Goal: Information Seeking & Learning: Learn about a topic

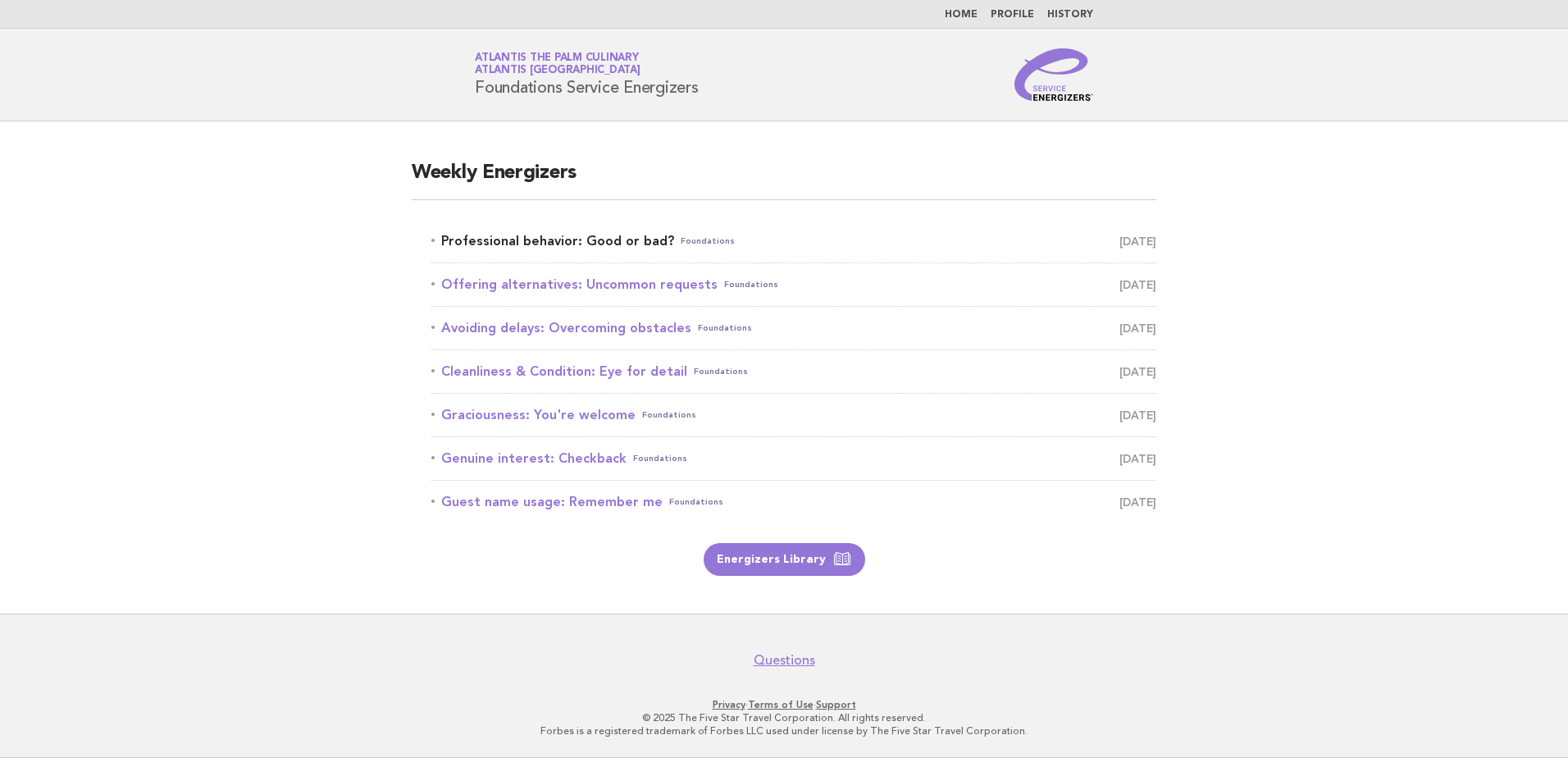
click at [531, 243] on link "Professional behavior: Good or bad? Foundations October 3" at bounding box center [794, 241] width 725 height 23
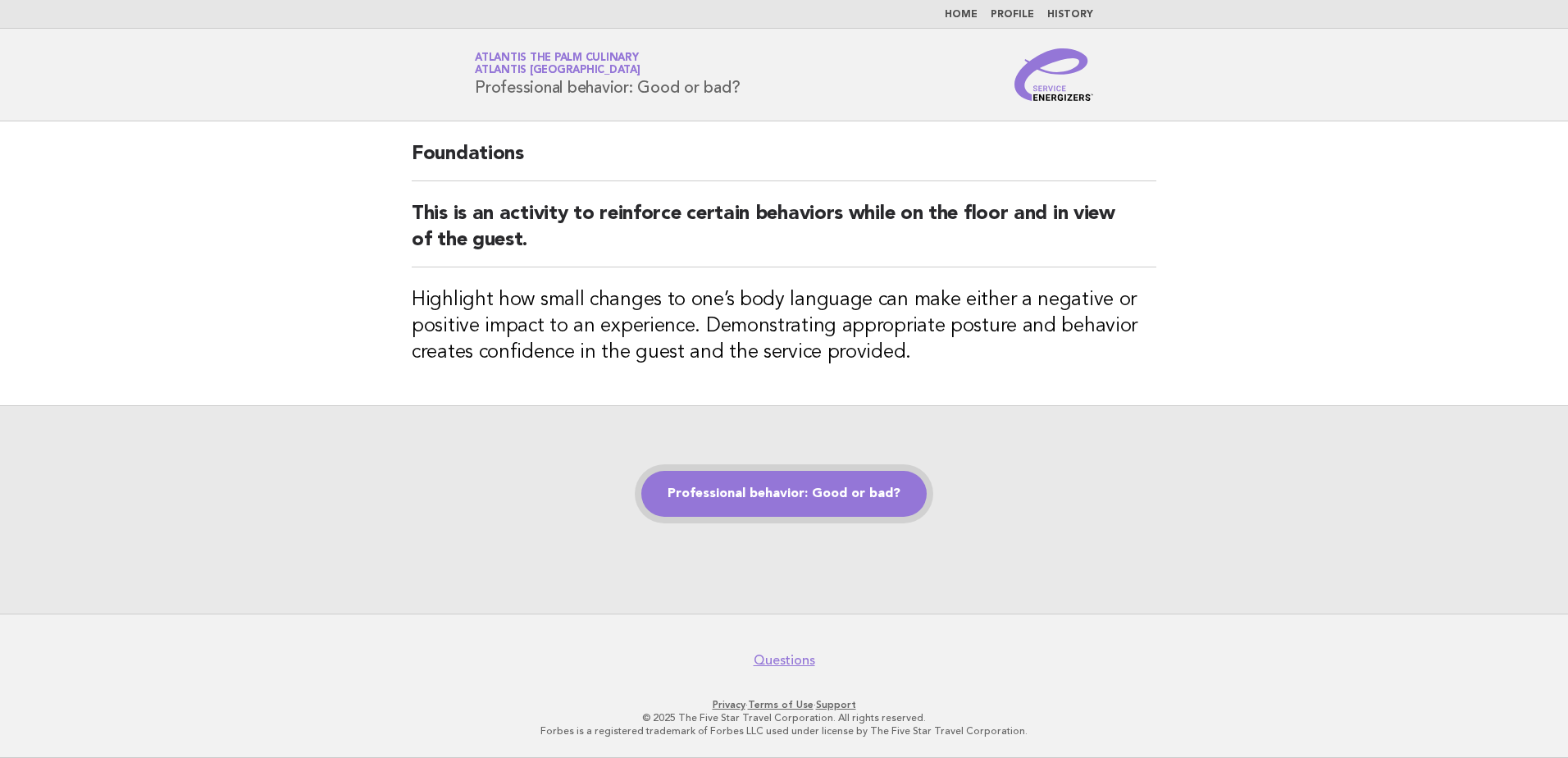
click at [818, 507] on link "Professional behavior: Good or bad?" at bounding box center [784, 494] width 285 height 46
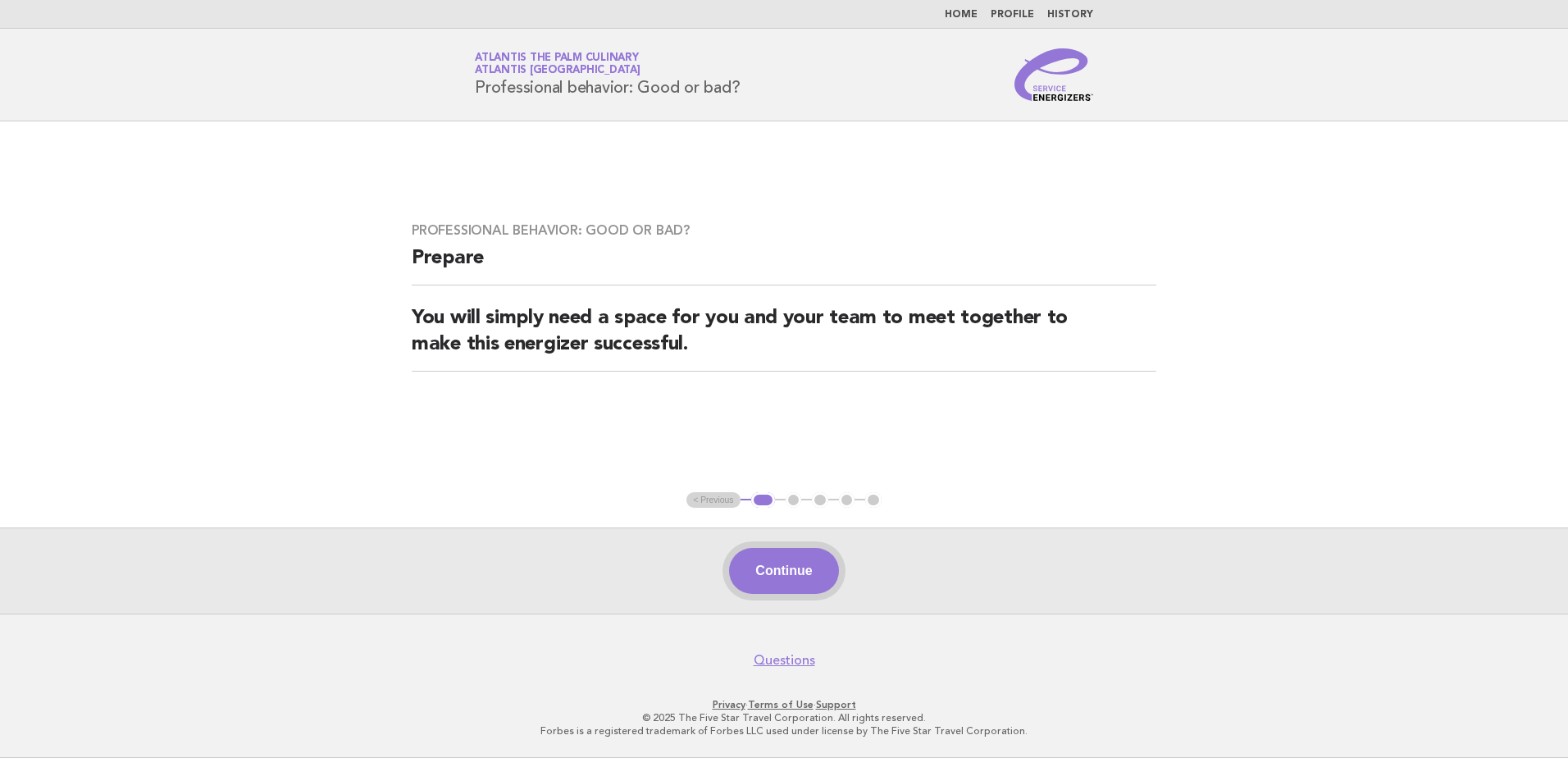
click at [774, 558] on button "Continue" at bounding box center [784, 571] width 109 height 46
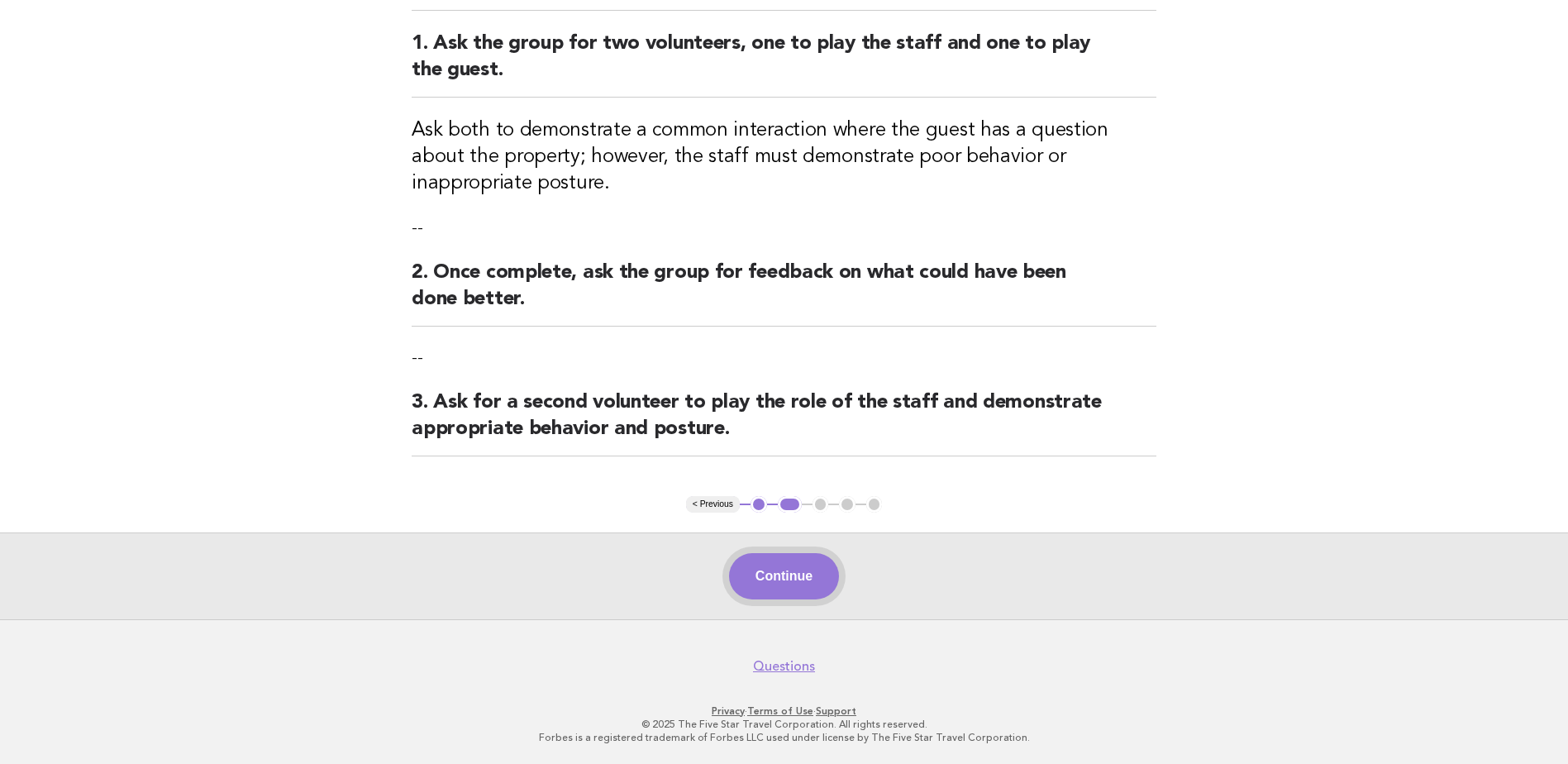
click at [812, 580] on button "Continue" at bounding box center [784, 576] width 110 height 46
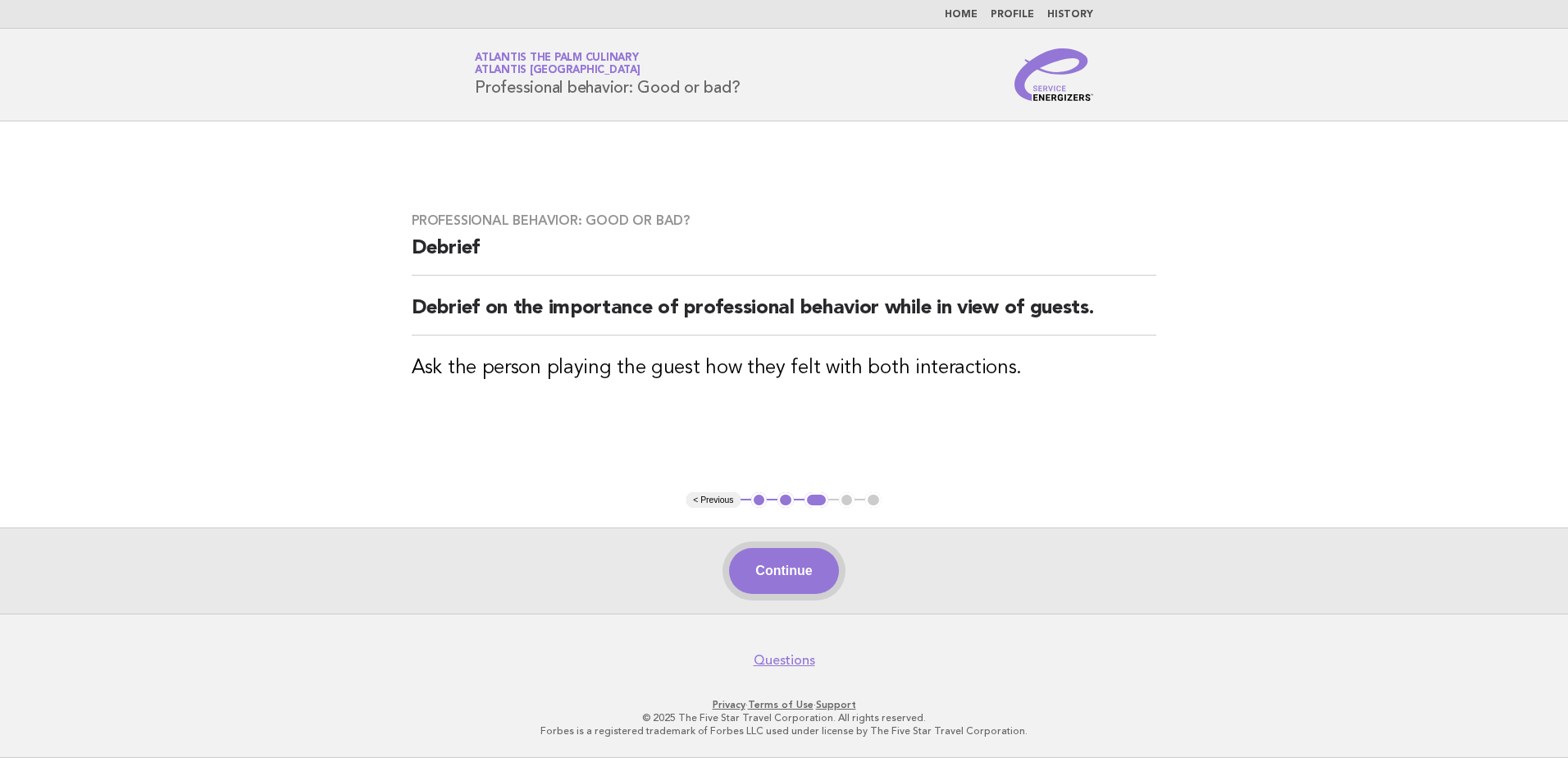
click at [809, 566] on button "Continue" at bounding box center [784, 571] width 109 height 46
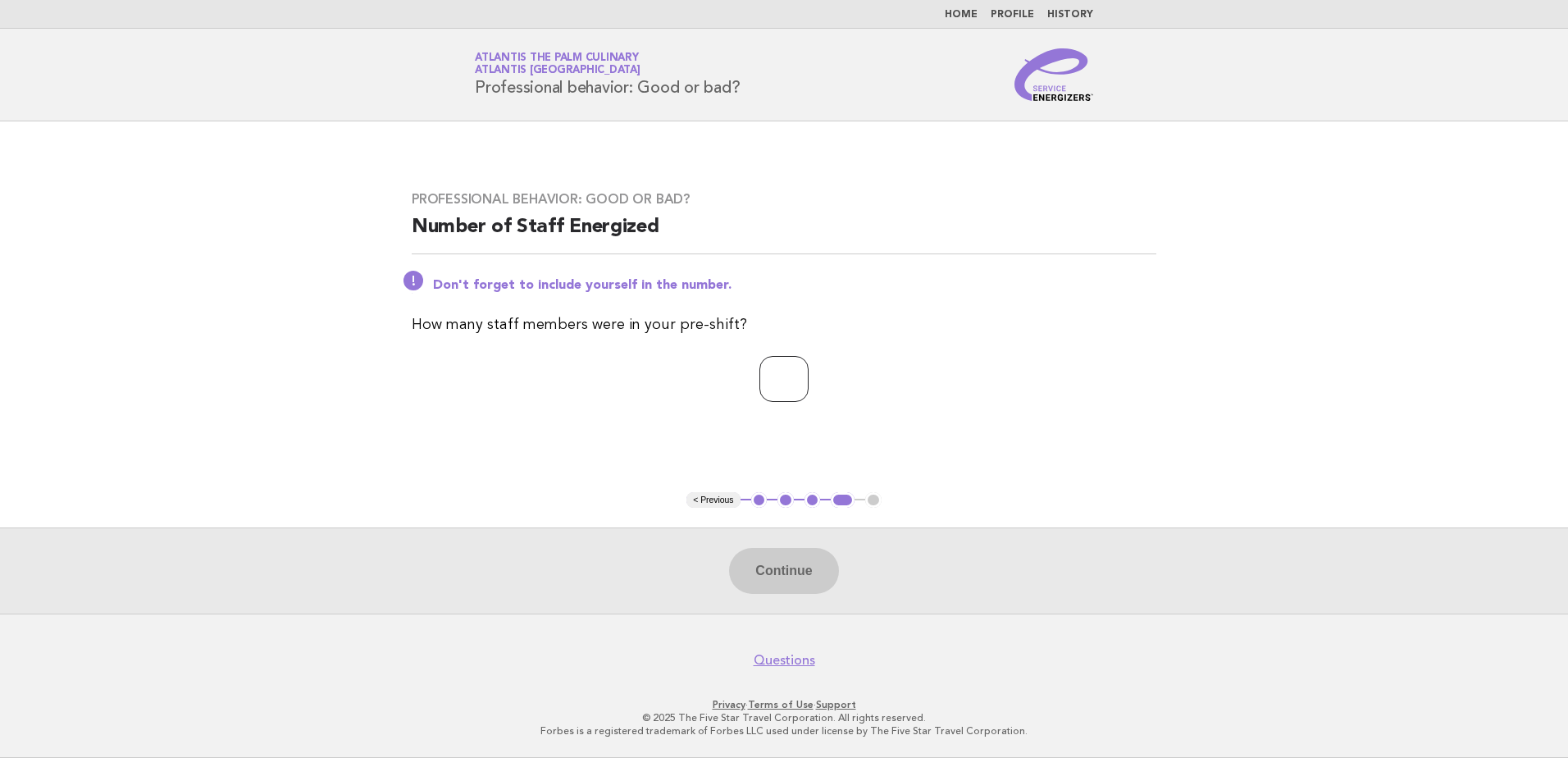
click at [776, 378] on input "number" at bounding box center [784, 379] width 49 height 46
type input "**"
click at [772, 578] on button "Continue" at bounding box center [784, 571] width 109 height 46
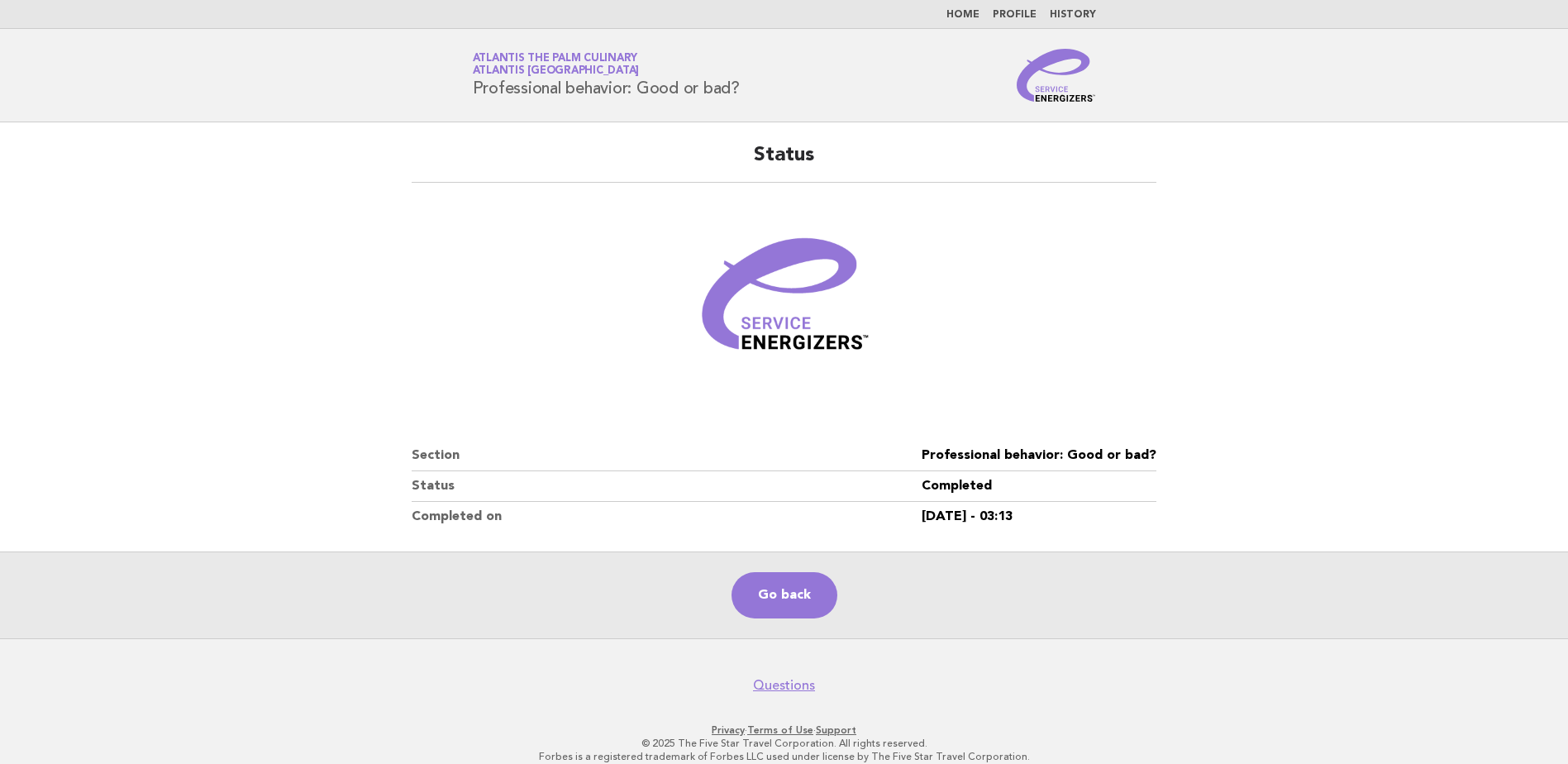
click at [1016, 11] on link "Profile" at bounding box center [1015, 14] width 44 height 10
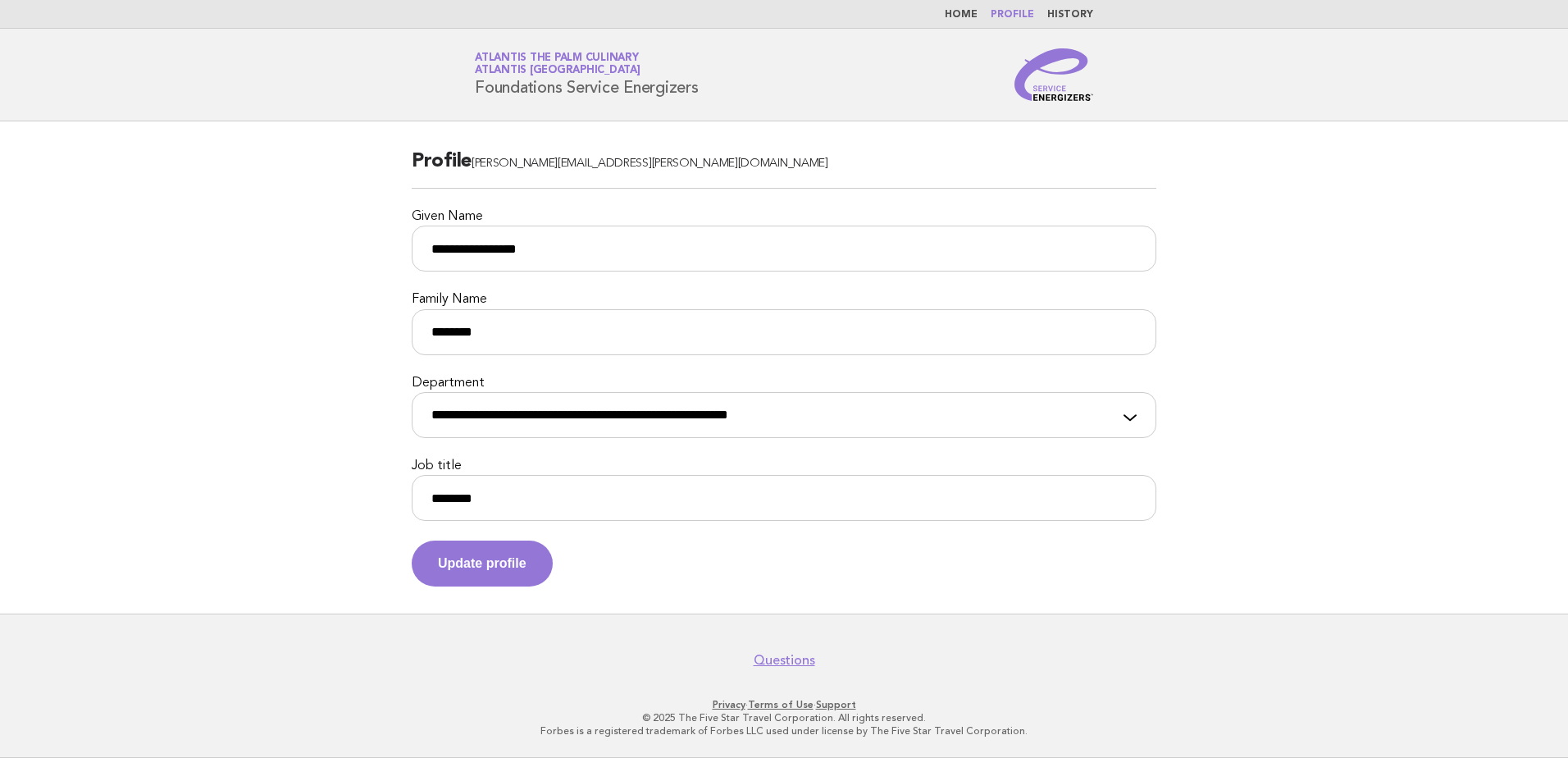
click at [972, 10] on link "Home" at bounding box center [960, 14] width 32 height 10
